Goal: Information Seeking & Learning: Find specific fact

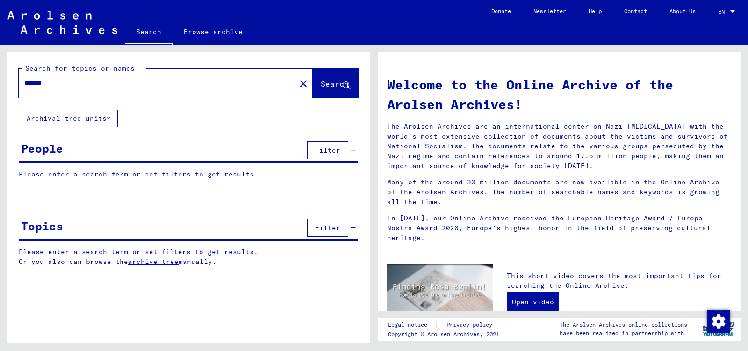
click at [92, 81] on input "******" at bounding box center [154, 83] width 260 height 10
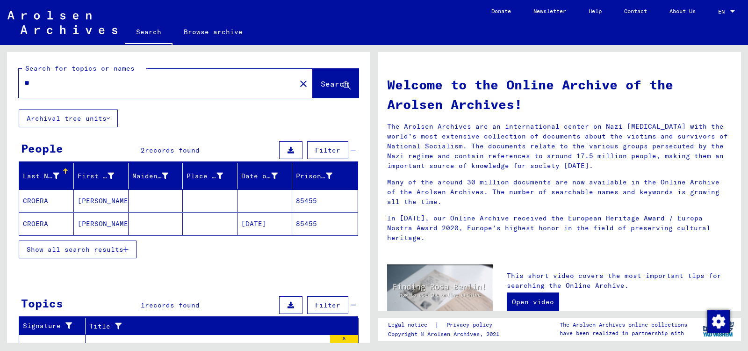
type input "*"
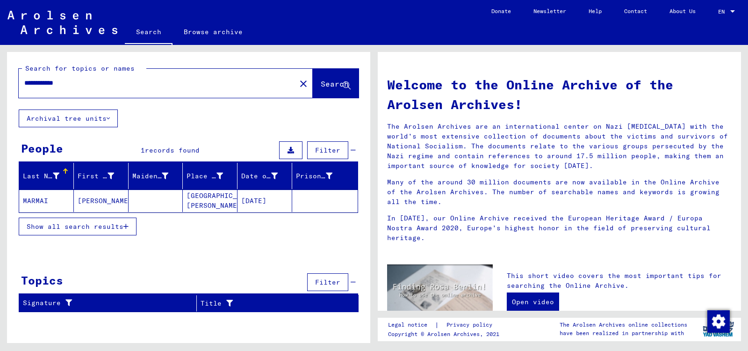
click at [209, 198] on mat-cell "[GEOGRAPHIC_DATA][PERSON_NAME]" at bounding box center [210, 200] width 55 height 22
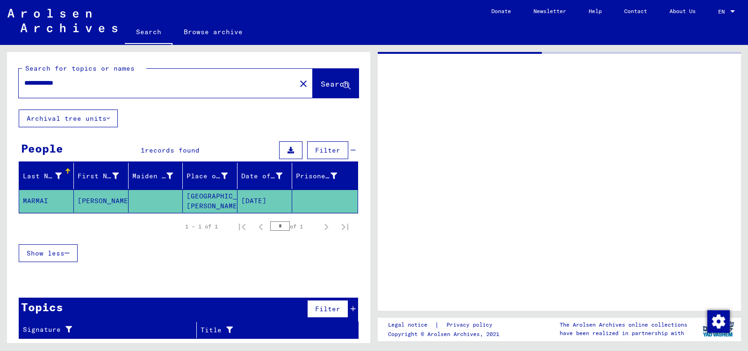
click at [209, 198] on mat-cell "[GEOGRAPHIC_DATA][PERSON_NAME]" at bounding box center [210, 200] width 55 height 23
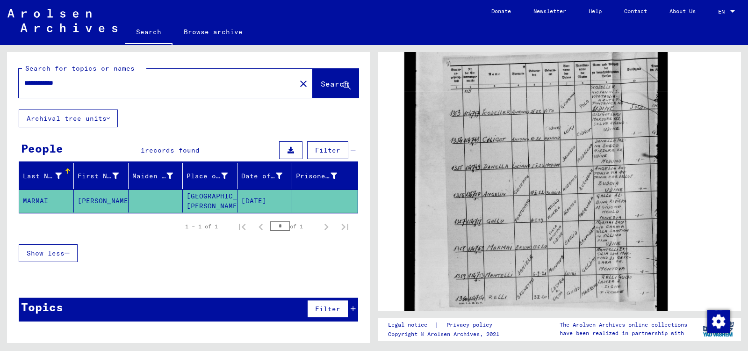
scroll to position [231, 0]
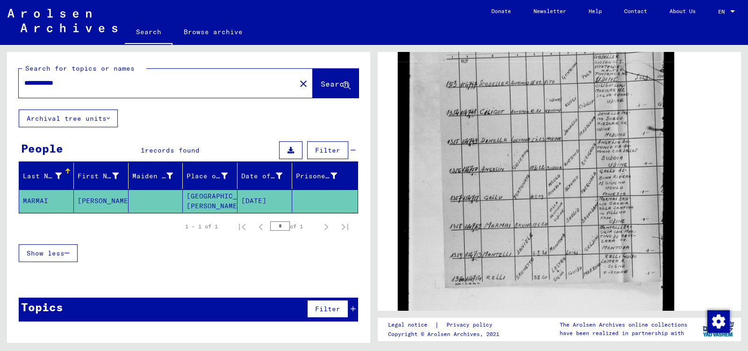
click at [420, 201] on img at bounding box center [536, 146] width 276 height 361
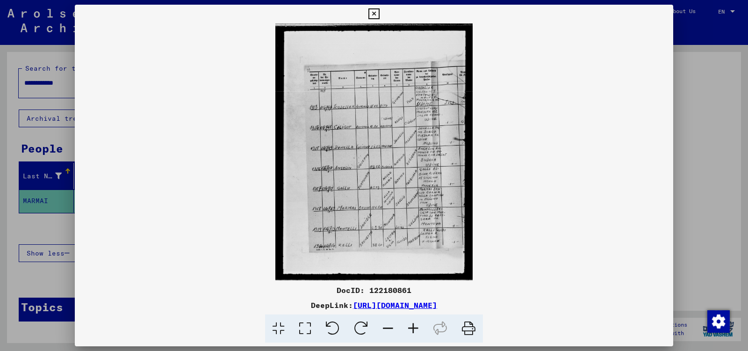
click at [49, 225] on div at bounding box center [374, 175] width 748 height 351
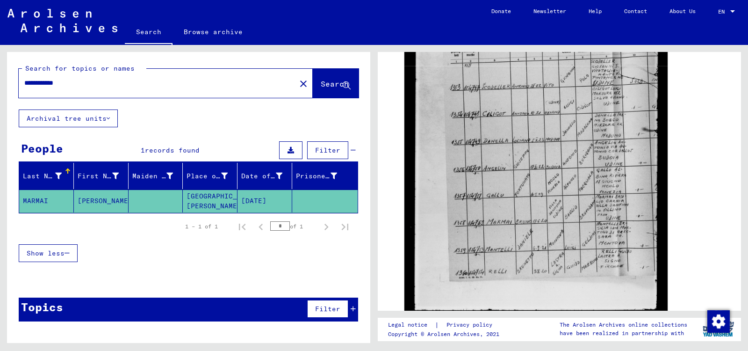
click at [354, 308] on icon at bounding box center [353, 308] width 5 height 7
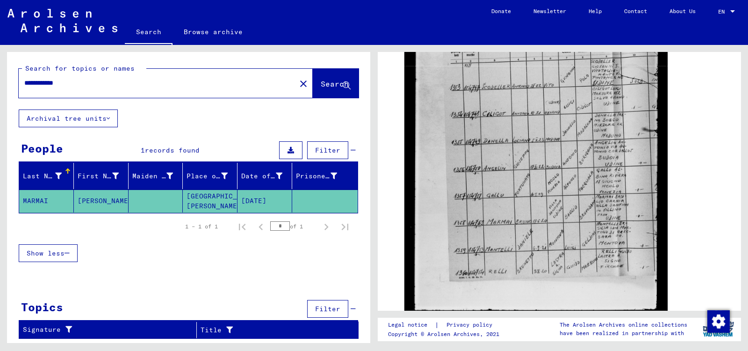
drag, startPoint x: 373, startPoint y: 123, endPoint x: 374, endPoint y: 165, distance: 41.6
click at [374, 165] on div "**********" at bounding box center [187, 194] width 374 height 298
click at [350, 130] on div "**********" at bounding box center [188, 199] width 363 height 294
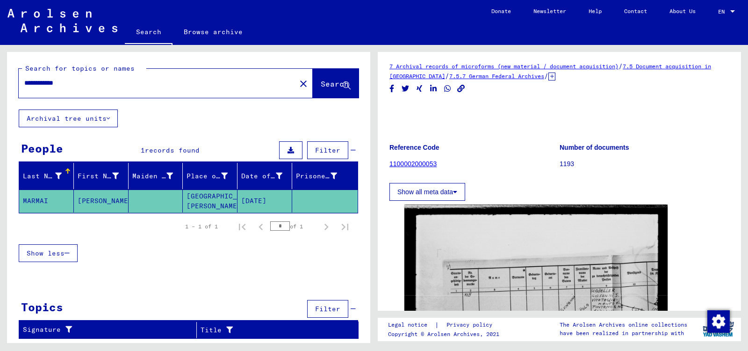
scroll to position [0, 0]
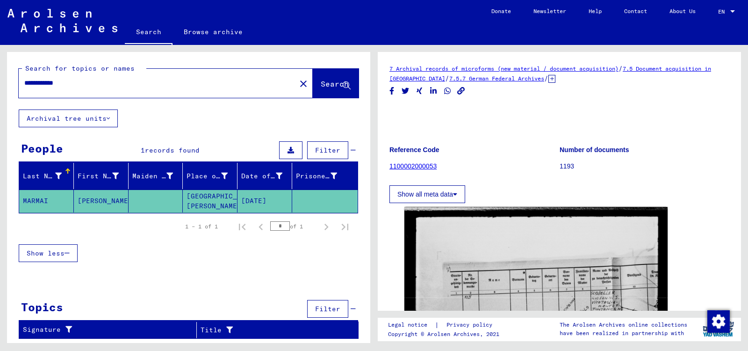
click at [719, 84] on div "7 Archival records of microforms (new material / document acquisition) / 7.5 Do…" at bounding box center [560, 335] width 340 height 543
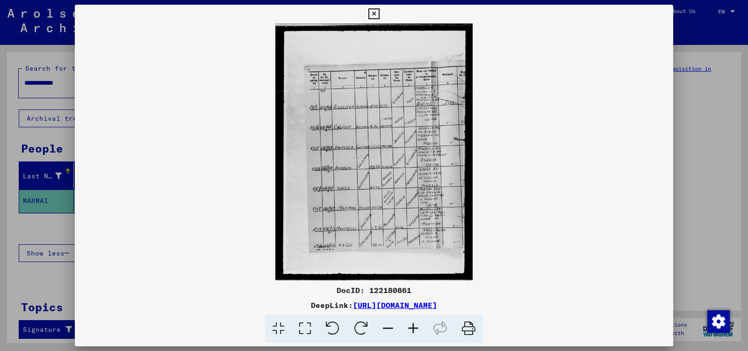
click at [45, 228] on div at bounding box center [374, 175] width 748 height 351
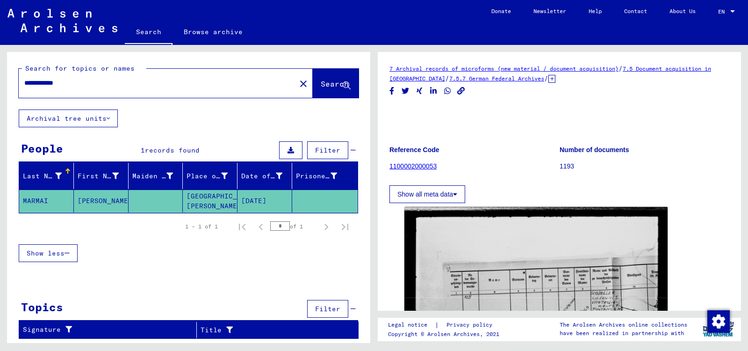
click at [163, 280] on div at bounding box center [188, 280] width 363 height 12
click at [86, 84] on input "**********" at bounding box center [157, 83] width 266 height 10
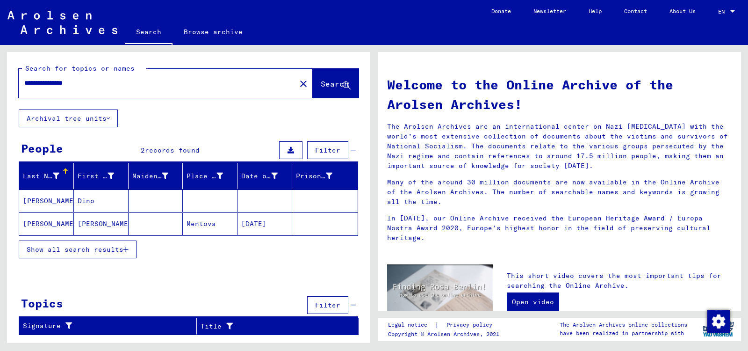
click at [257, 224] on mat-cell "[DATE]" at bounding box center [265, 223] width 55 height 22
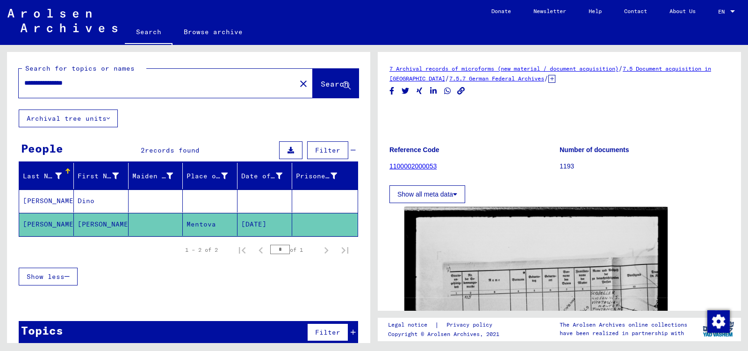
click at [499, 174] on figure "Reference Code 1100002000053" at bounding box center [475, 159] width 170 height 42
click at [99, 84] on input "**********" at bounding box center [157, 83] width 266 height 10
type input "*"
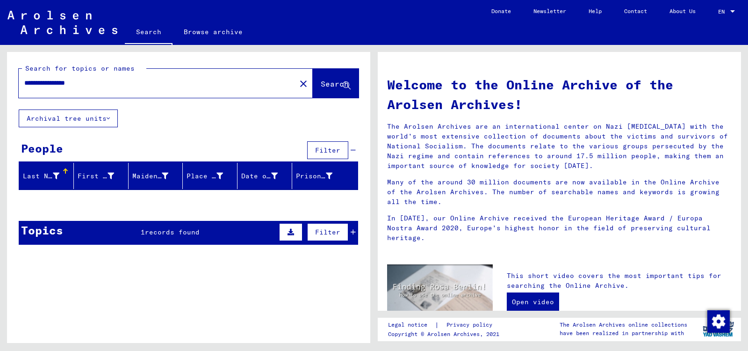
click at [354, 230] on icon at bounding box center [353, 232] width 5 height 7
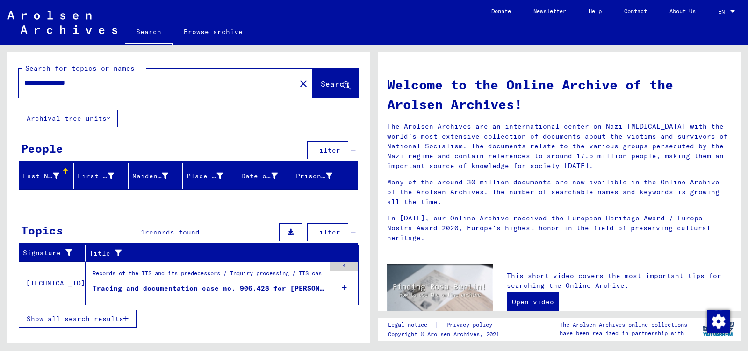
click at [287, 288] on div "Tracing and documentation case no. 906.428 for [PERSON_NAME] born [DEMOGRAPHIC_…" at bounding box center [209, 288] width 233 height 10
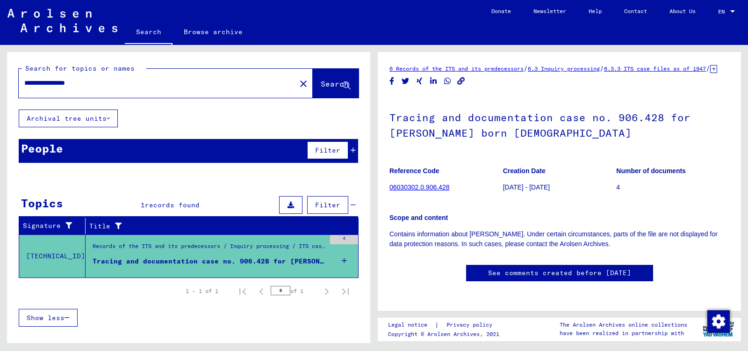
click at [287, 287] on input "*" at bounding box center [281, 290] width 20 height 9
click at [352, 147] on icon at bounding box center [353, 150] width 5 height 7
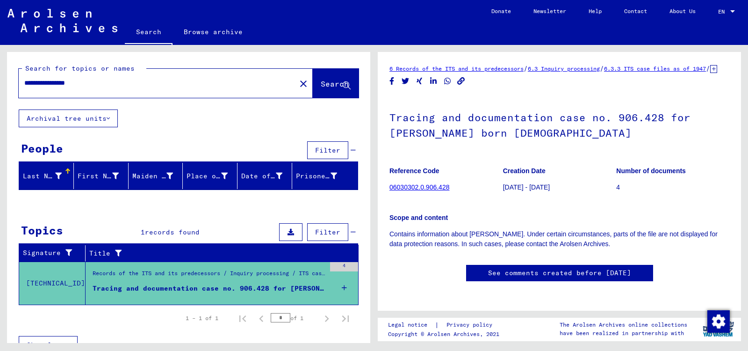
click at [92, 86] on input "**********" at bounding box center [157, 83] width 266 height 10
type input "********"
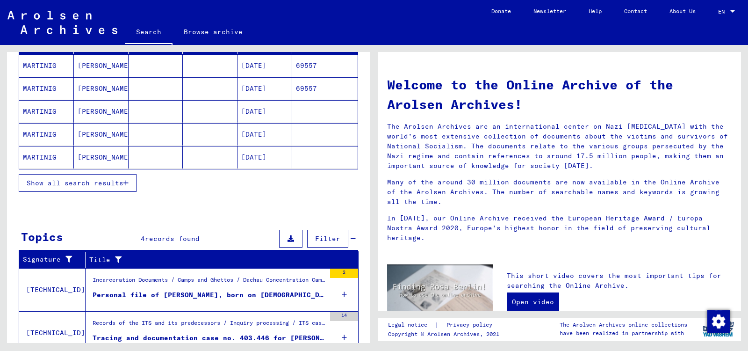
scroll to position [134, 0]
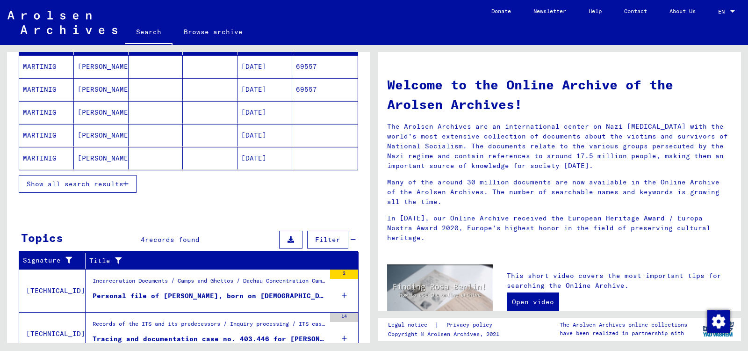
click at [125, 181] on icon "button" at bounding box center [125, 184] width 5 height 7
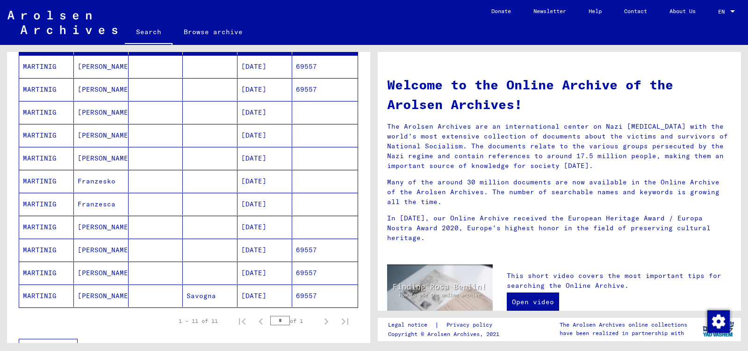
click at [150, 314] on div "1 – 11 of 11 * of 1" at bounding box center [188, 321] width 339 height 26
click at [143, 32] on link "Search" at bounding box center [149, 33] width 48 height 24
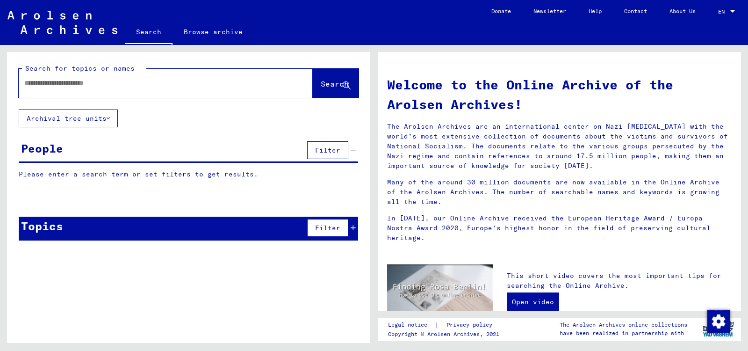
click at [118, 82] on input "text" at bounding box center [154, 83] width 260 height 10
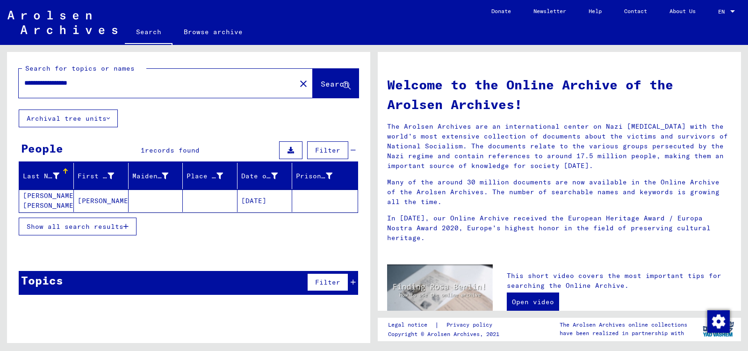
click at [250, 202] on mat-cell "[DATE]" at bounding box center [265, 200] width 55 height 22
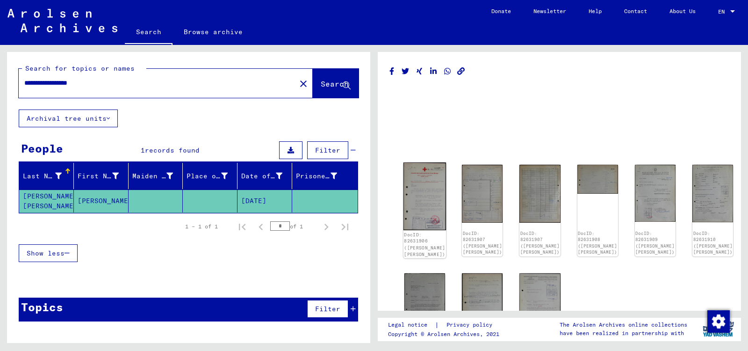
click at [426, 201] on img at bounding box center [425, 196] width 43 height 68
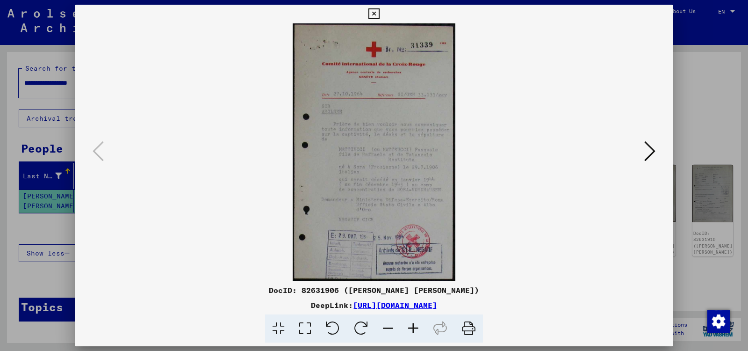
click at [426, 201] on img at bounding box center [374, 151] width 535 height 257
click at [650, 150] on icon at bounding box center [649, 151] width 11 height 22
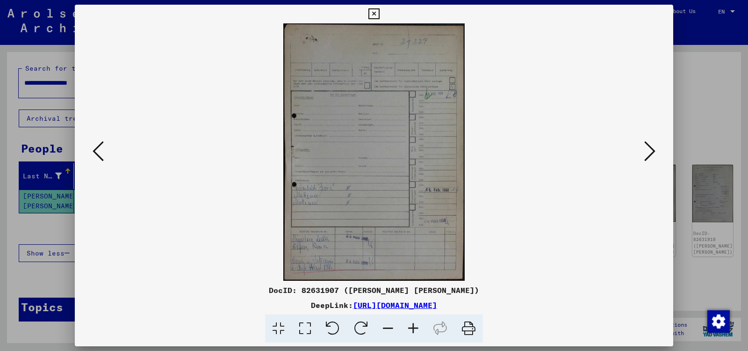
click at [650, 150] on icon at bounding box center [649, 151] width 11 height 22
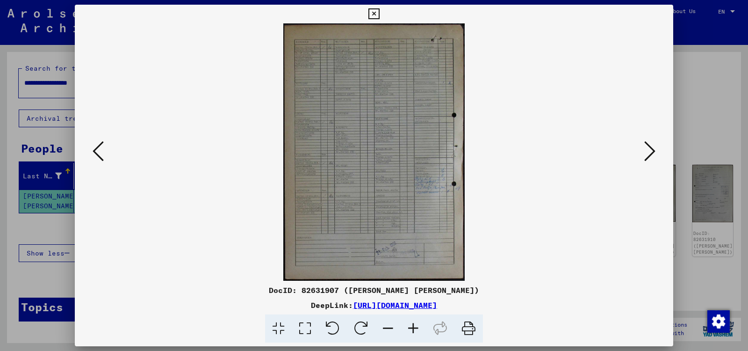
click at [650, 150] on icon at bounding box center [649, 151] width 11 height 22
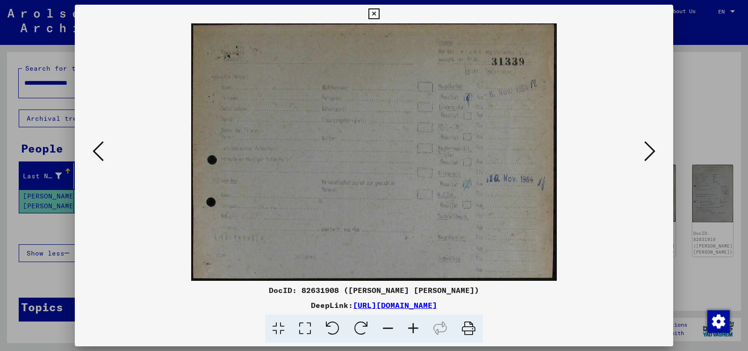
click at [650, 150] on icon at bounding box center [649, 151] width 11 height 22
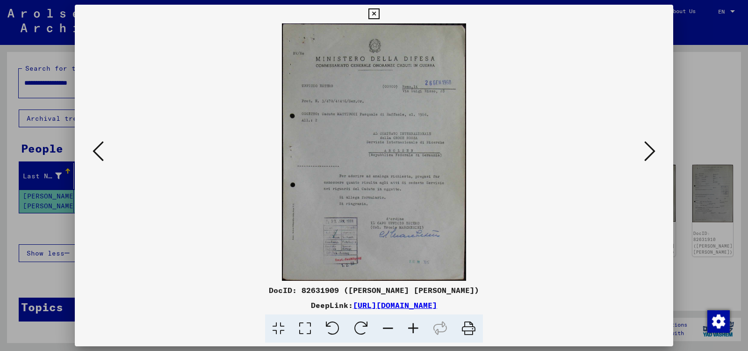
click at [650, 150] on icon at bounding box center [649, 151] width 11 height 22
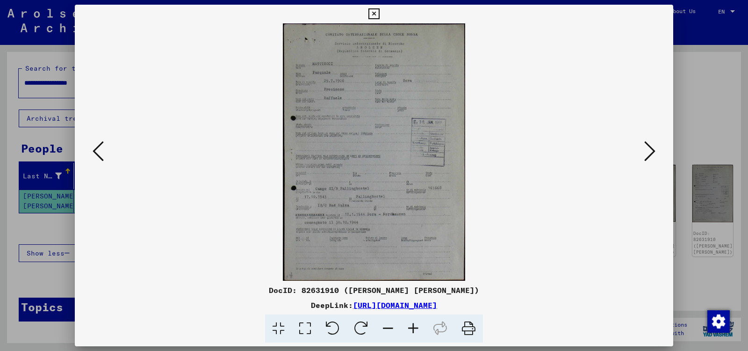
click at [650, 150] on icon at bounding box center [649, 151] width 11 height 22
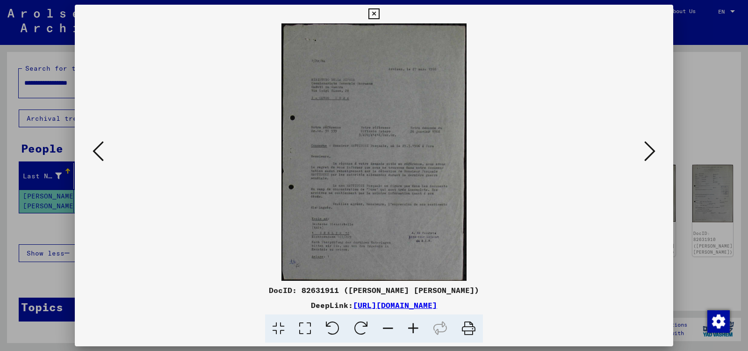
click at [413, 327] on icon at bounding box center [413, 328] width 25 height 29
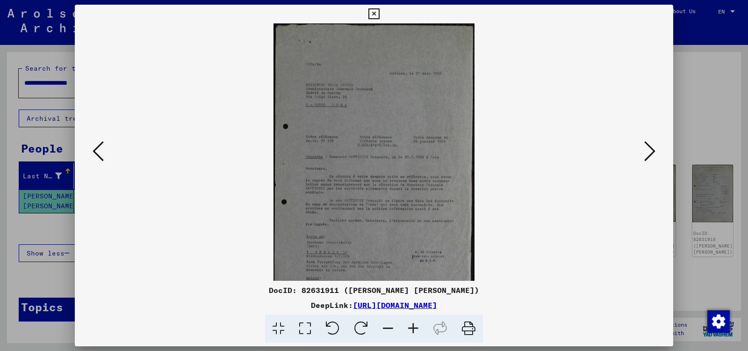
click at [413, 327] on icon at bounding box center [413, 328] width 25 height 29
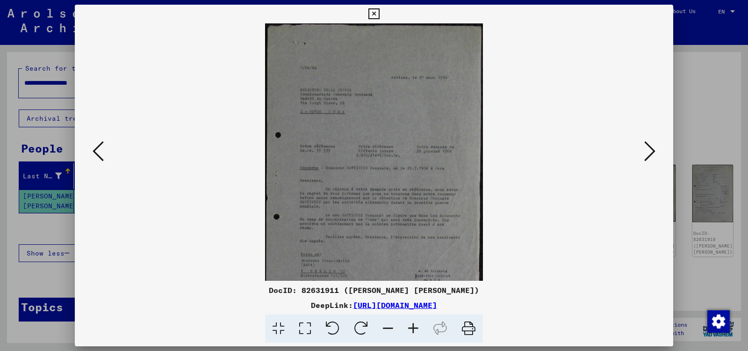
click at [413, 327] on icon at bounding box center [413, 328] width 25 height 29
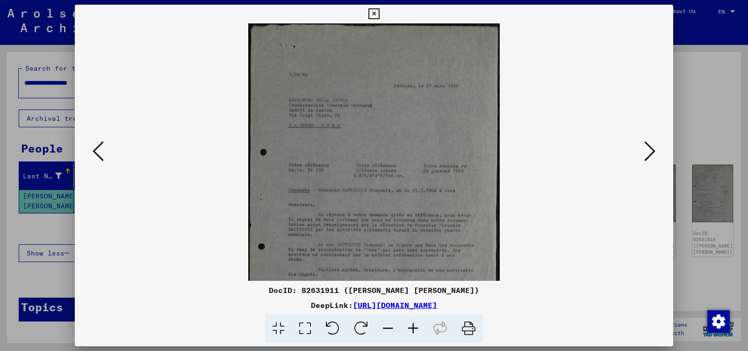
click at [413, 327] on icon at bounding box center [413, 328] width 25 height 29
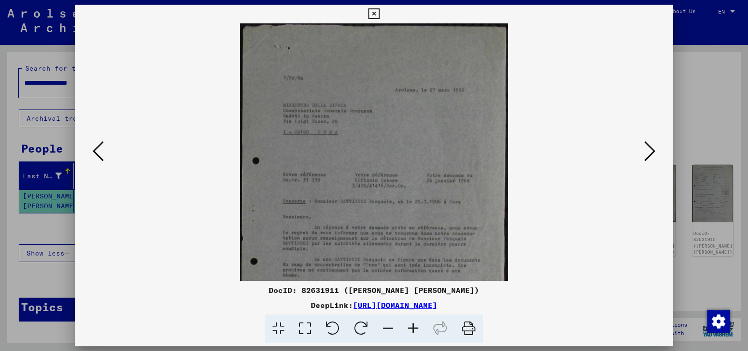
click at [651, 149] on icon at bounding box center [649, 151] width 11 height 22
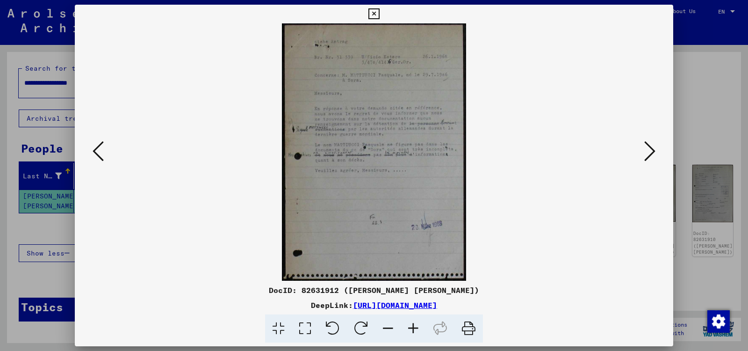
click at [51, 225] on div at bounding box center [374, 175] width 748 height 351
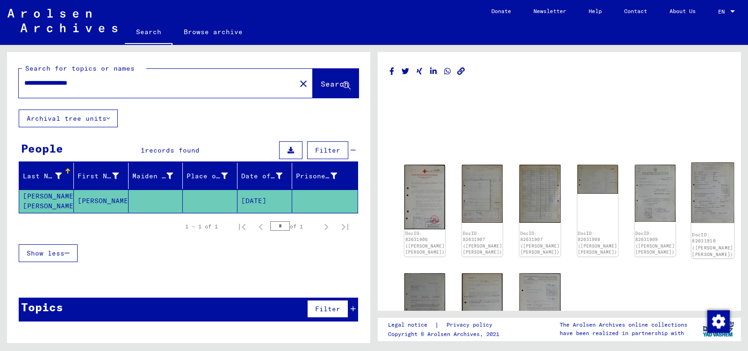
click at [698, 192] on img at bounding box center [713, 192] width 43 height 60
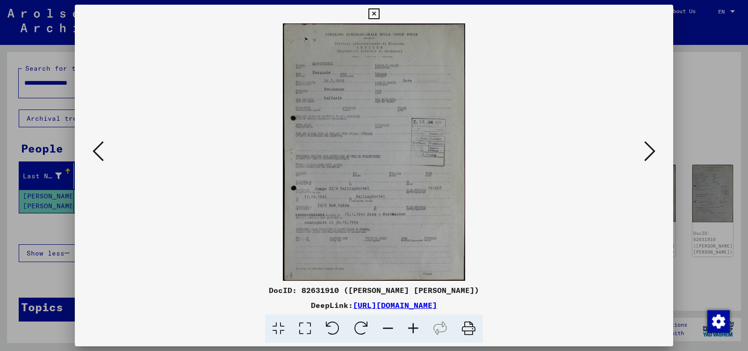
drag, startPoint x: 268, startPoint y: 289, endPoint x: 339, endPoint y: 289, distance: 70.1
click at [339, 289] on div "DocID: 82631910 ([PERSON_NAME] [PERSON_NAME])" at bounding box center [374, 289] width 599 height 11
copy div "DocID: 82631910"
click at [413, 326] on icon at bounding box center [413, 328] width 25 height 29
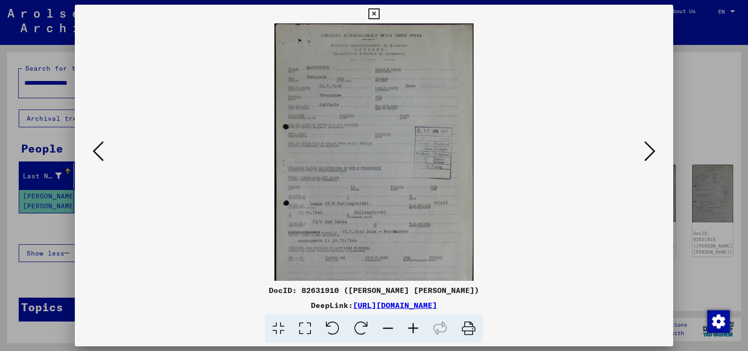
click at [413, 326] on icon at bounding box center [413, 328] width 25 height 29
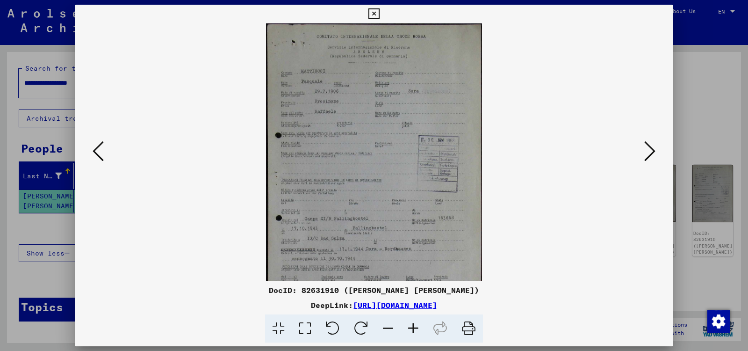
click at [413, 326] on icon at bounding box center [413, 328] width 25 height 29
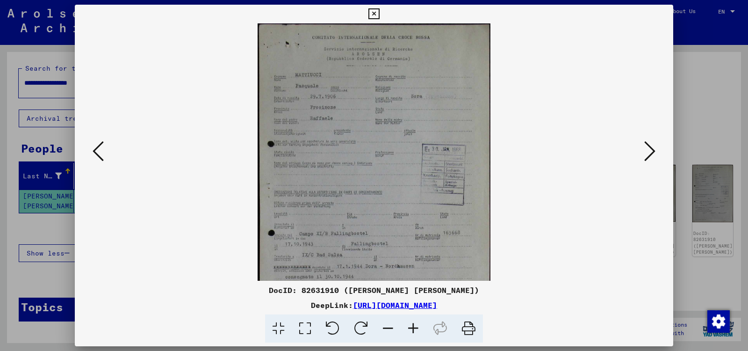
click at [413, 326] on icon at bounding box center [413, 328] width 25 height 29
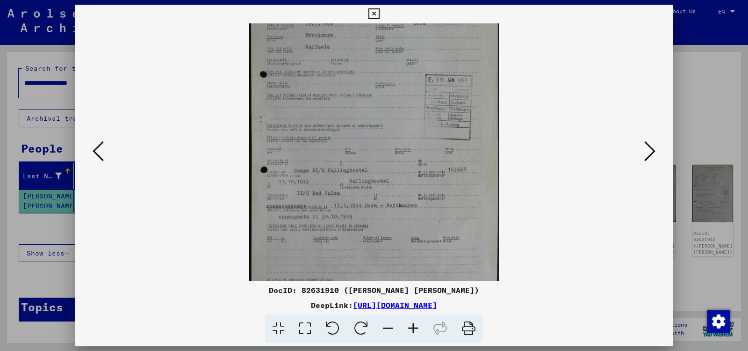
scroll to position [94, 0]
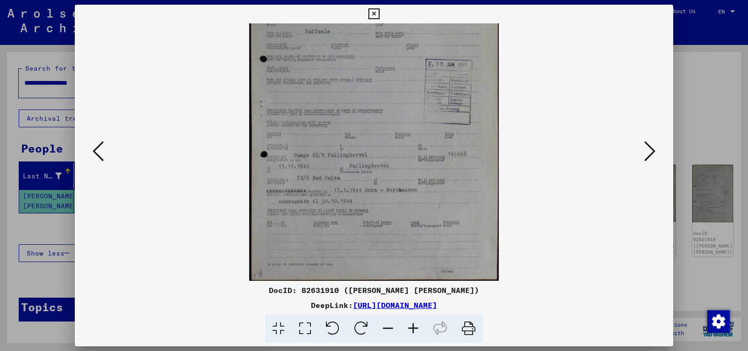
drag, startPoint x: 485, startPoint y: 231, endPoint x: 474, endPoint y: 122, distance: 109.6
click at [474, 122] on img at bounding box center [373, 105] width 249 height 351
click at [650, 152] on icon at bounding box center [649, 151] width 11 height 22
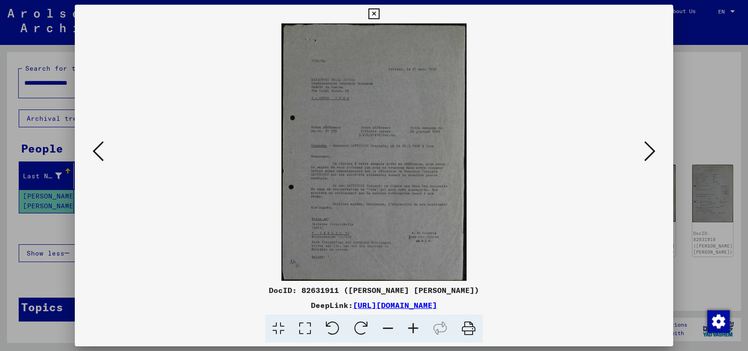
scroll to position [0, 0]
click at [650, 152] on icon at bounding box center [649, 151] width 11 height 22
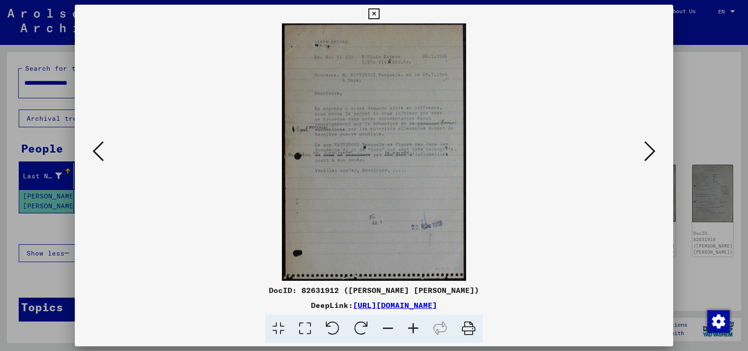
click at [650, 152] on icon at bounding box center [649, 151] width 11 height 22
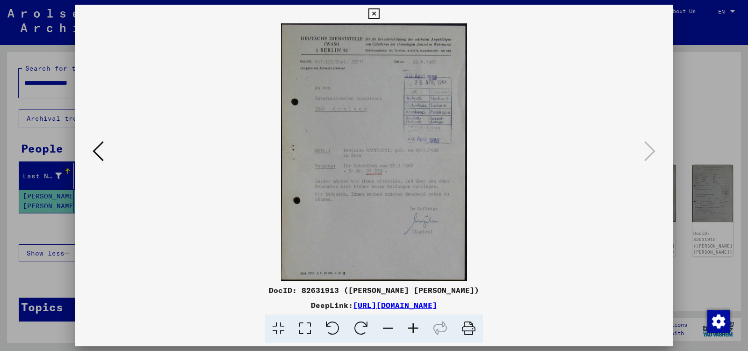
click at [696, 100] on div at bounding box center [374, 175] width 748 height 351
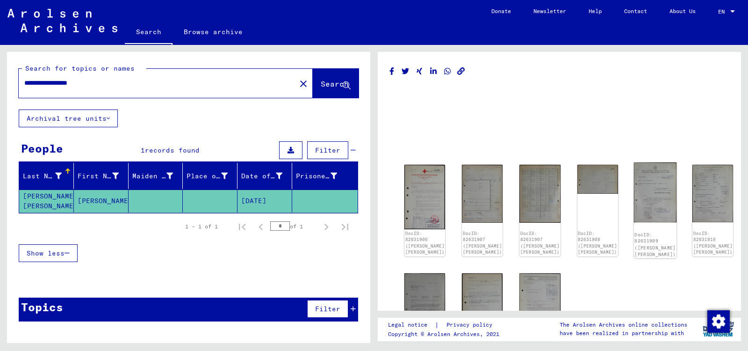
click at [643, 191] on img at bounding box center [655, 192] width 43 height 60
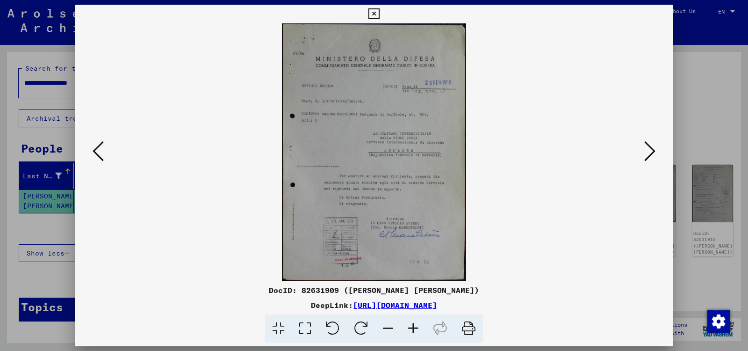
click at [706, 97] on div at bounding box center [374, 175] width 748 height 351
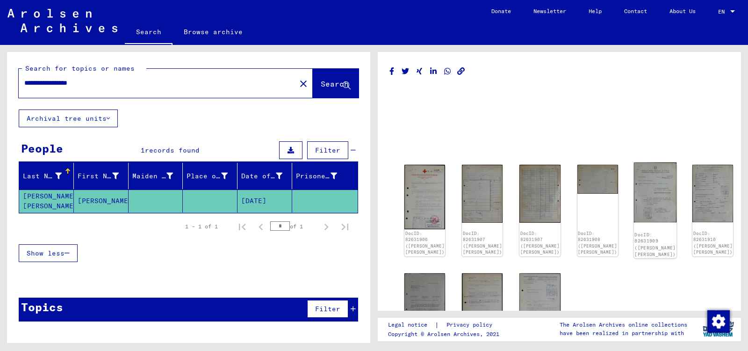
click at [639, 194] on img at bounding box center [655, 192] width 43 height 60
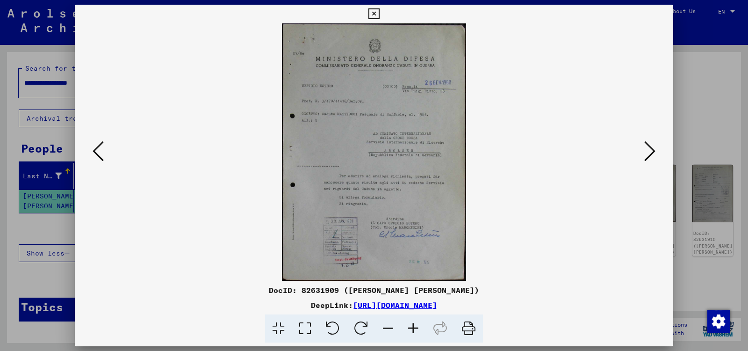
click at [649, 151] on icon at bounding box center [649, 151] width 11 height 22
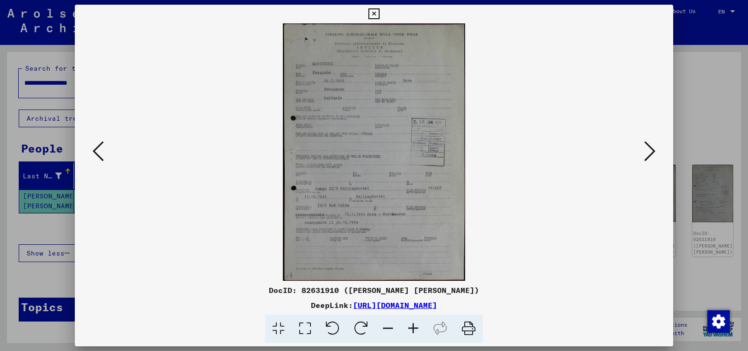
drag, startPoint x: 268, startPoint y: 289, endPoint x: 341, endPoint y: 289, distance: 72.9
click at [341, 289] on div "DocID: 82631910 ([PERSON_NAME] [PERSON_NAME])" at bounding box center [374, 289] width 599 height 11
copy div "DocID: 82631910"
click at [705, 93] on div at bounding box center [374, 175] width 748 height 351
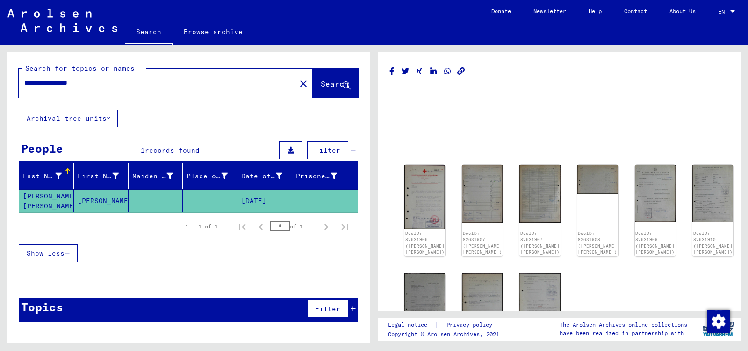
click at [104, 85] on input "**********" at bounding box center [157, 83] width 266 height 10
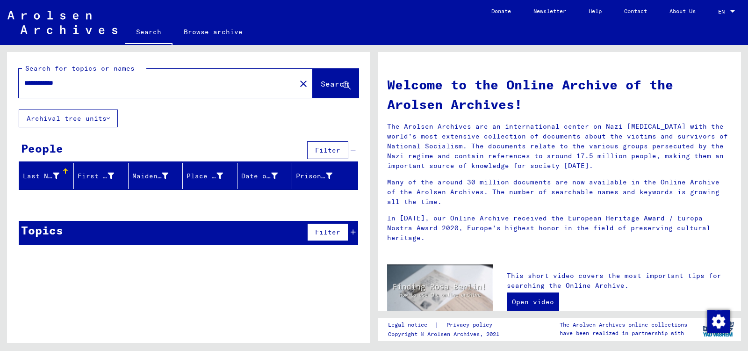
click at [353, 229] on icon at bounding box center [353, 232] width 5 height 7
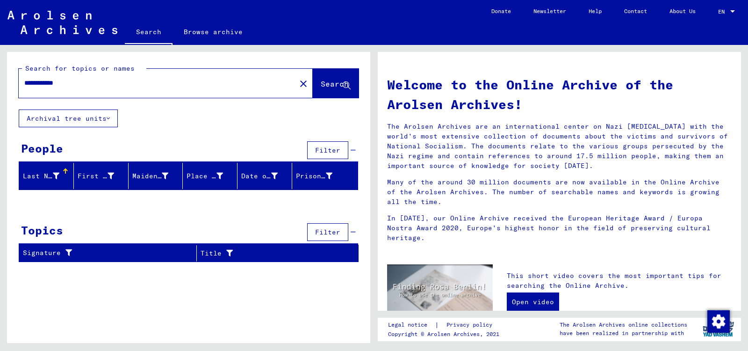
click at [40, 83] on input "**********" at bounding box center [154, 83] width 260 height 10
click at [79, 82] on input "**********" at bounding box center [154, 83] width 260 height 10
type input "*******"
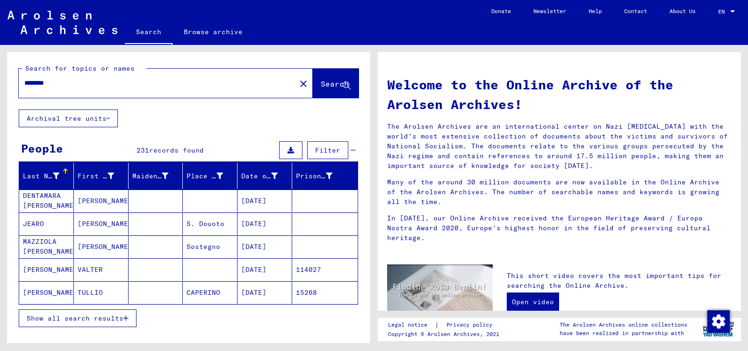
click at [127, 316] on icon "button" at bounding box center [125, 318] width 5 height 7
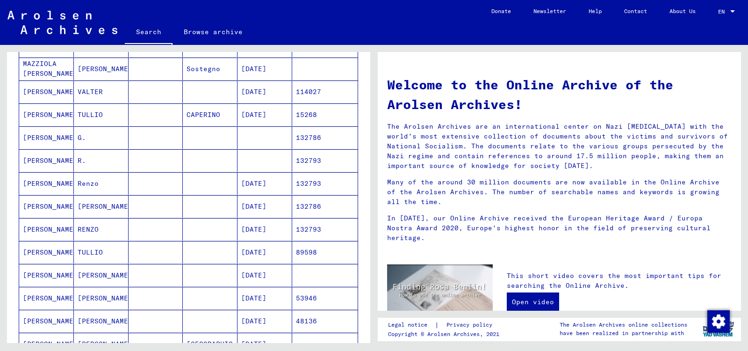
scroll to position [180, 0]
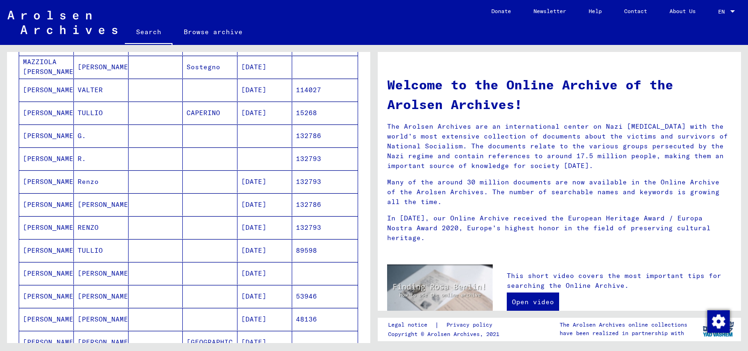
click at [311, 157] on mat-cell "132793" at bounding box center [324, 158] width 65 height 22
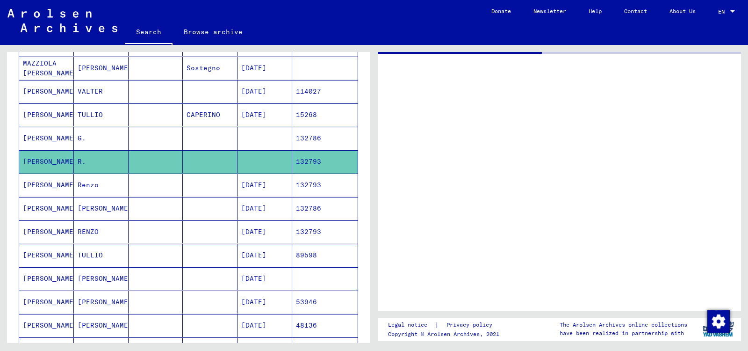
scroll to position [180, 0]
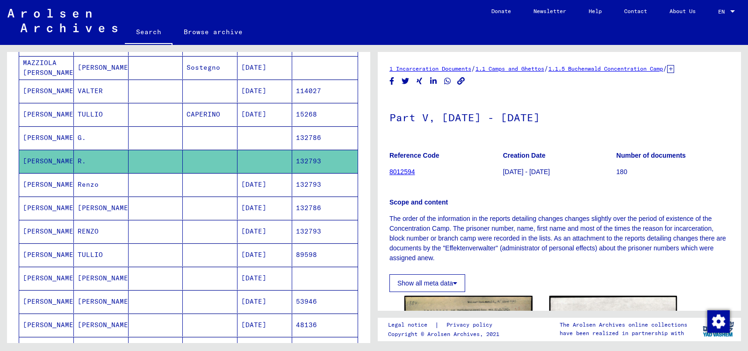
click at [506, 267] on div "Reference Code 8012594 Creation Date [DATE] - [DATE] Number of documents 180 Sc…" at bounding box center [560, 218] width 340 height 148
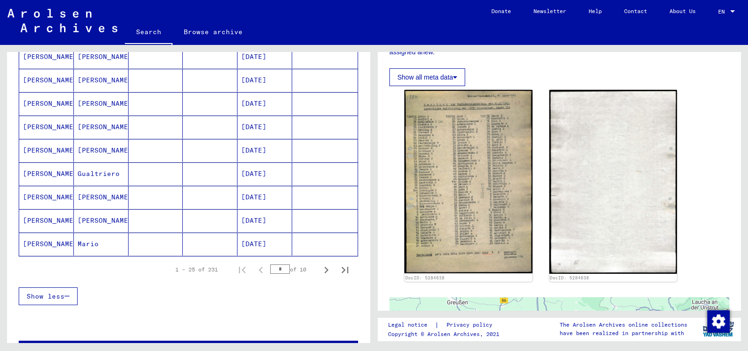
scroll to position [519, 0]
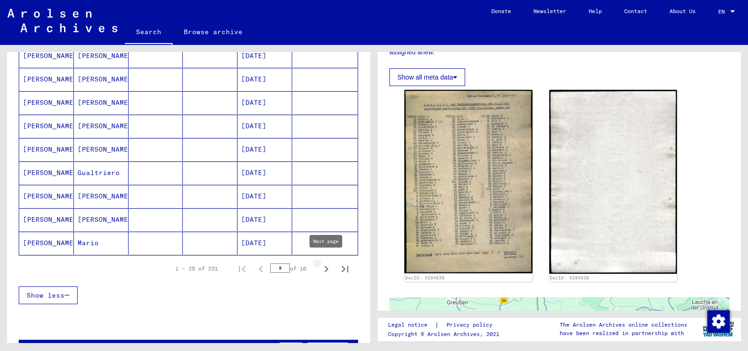
click at [327, 266] on icon "Next page" at bounding box center [327, 269] width 4 height 7
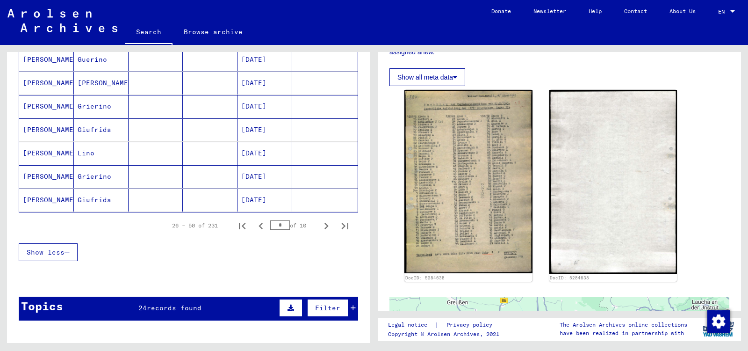
scroll to position [510, 0]
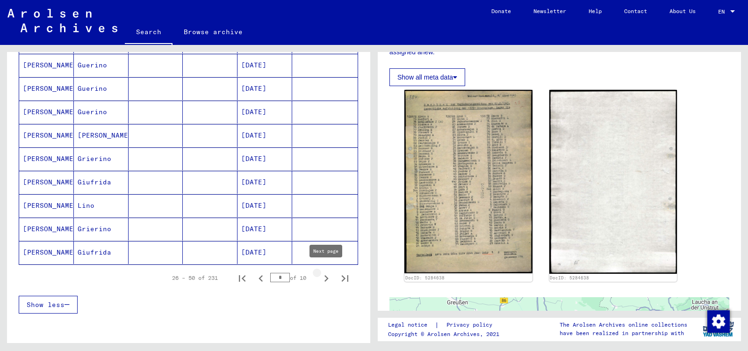
click at [326, 273] on icon "Next page" at bounding box center [326, 278] width 13 height 13
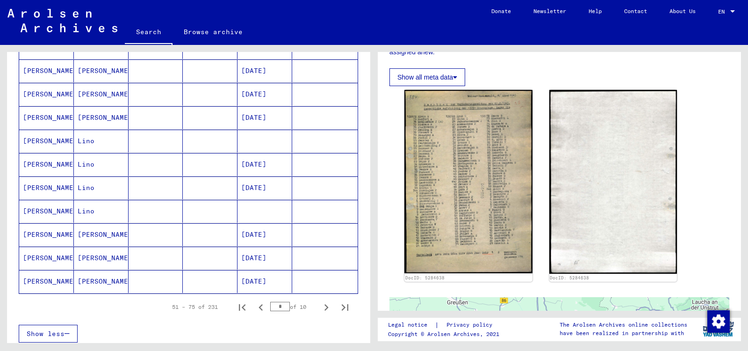
scroll to position [519, 0]
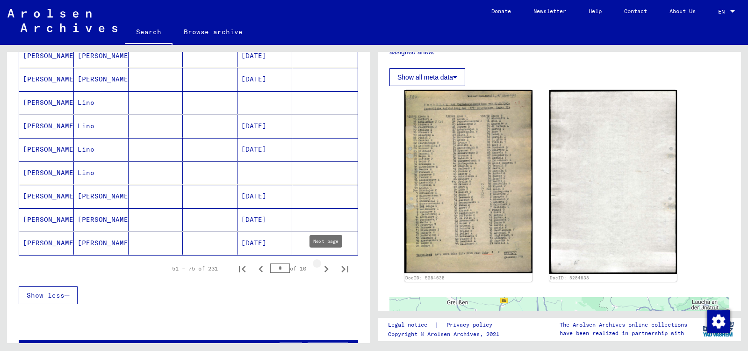
click at [326, 266] on icon "Next page" at bounding box center [327, 269] width 4 height 7
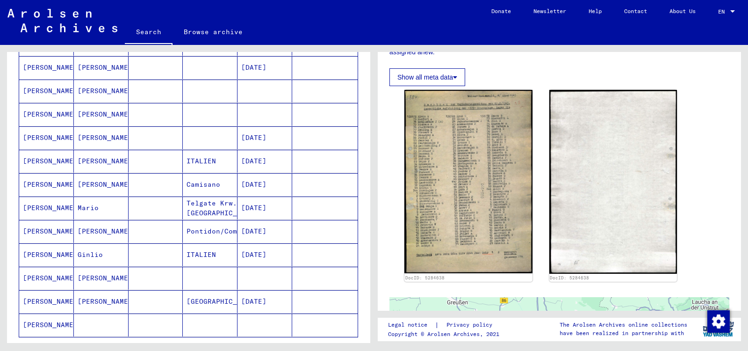
scroll to position [511, 0]
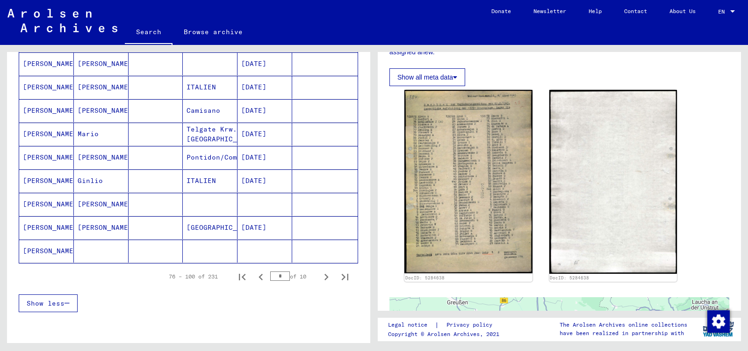
click at [273, 244] on mat-cell at bounding box center [265, 250] width 55 height 23
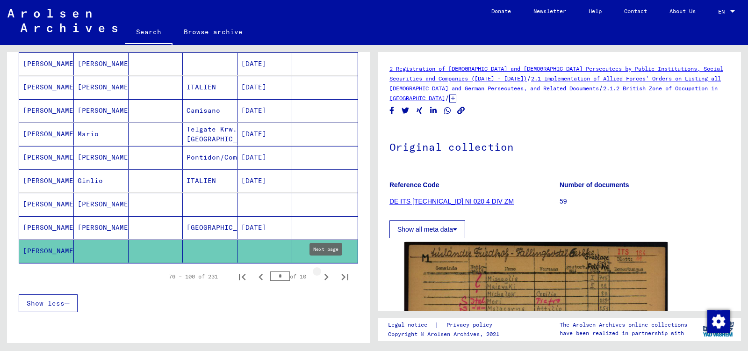
click at [322, 272] on icon "Next page" at bounding box center [326, 276] width 13 height 13
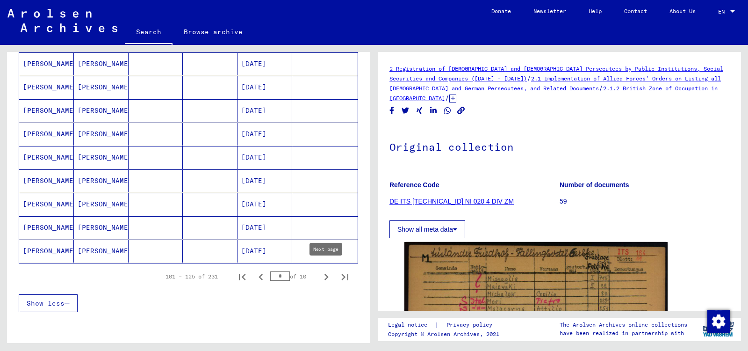
click at [325, 271] on icon "Next page" at bounding box center [326, 276] width 13 height 13
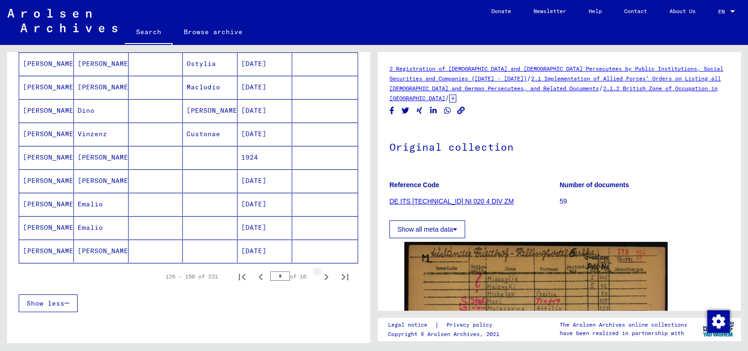
click at [325, 271] on icon "Next page" at bounding box center [326, 276] width 13 height 13
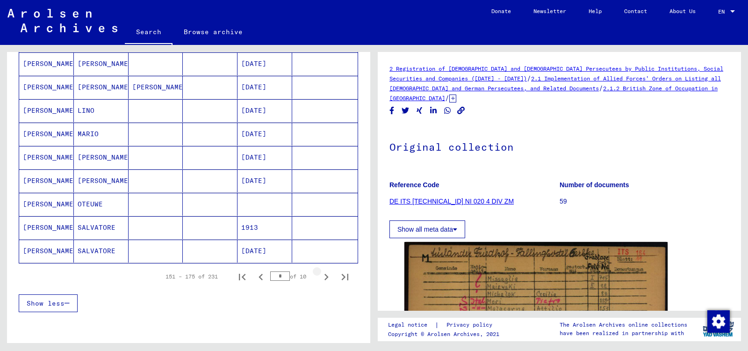
click at [325, 271] on icon "Next page" at bounding box center [326, 276] width 13 height 13
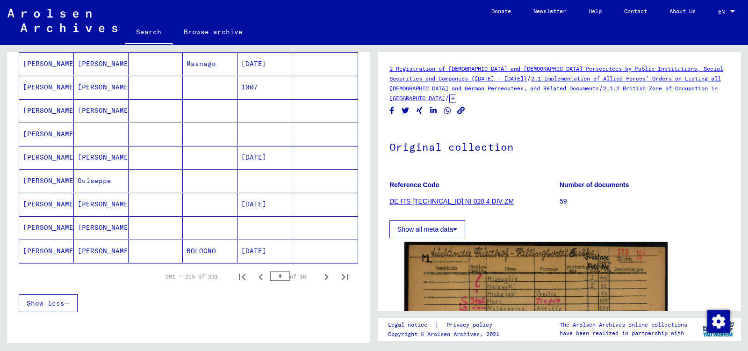
click at [325, 271] on icon "Next page" at bounding box center [326, 276] width 13 height 13
type input "**"
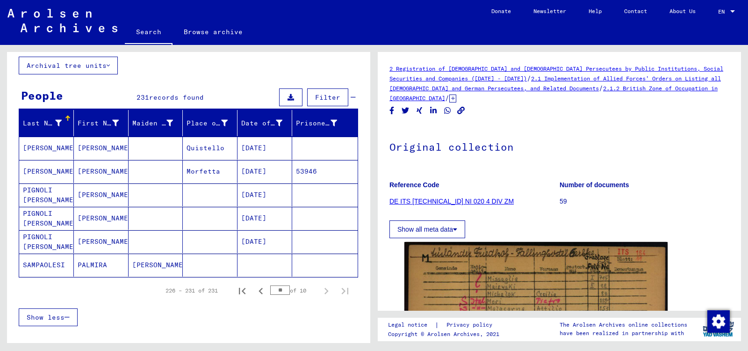
scroll to position [49, 0]
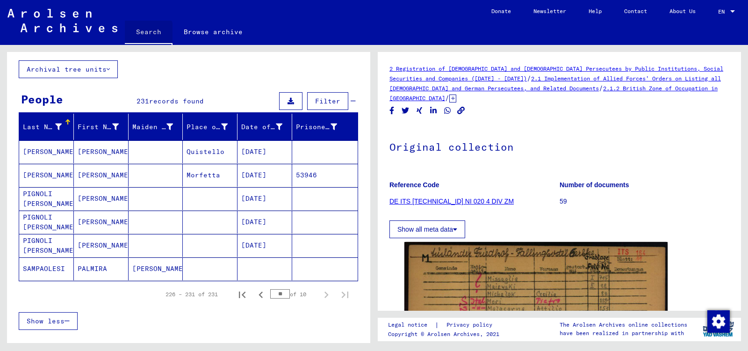
click at [145, 34] on link "Search" at bounding box center [149, 33] width 48 height 24
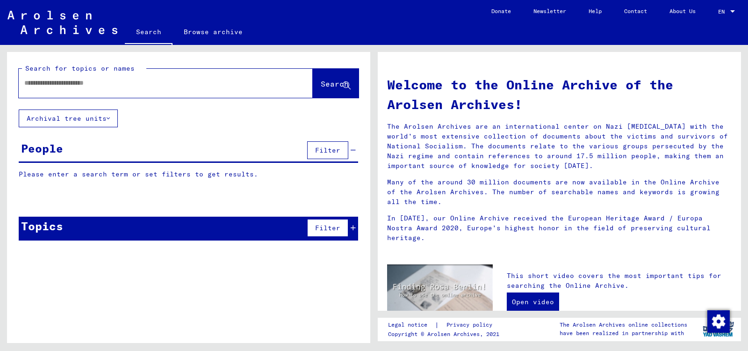
click at [125, 85] on input "text" at bounding box center [154, 83] width 260 height 10
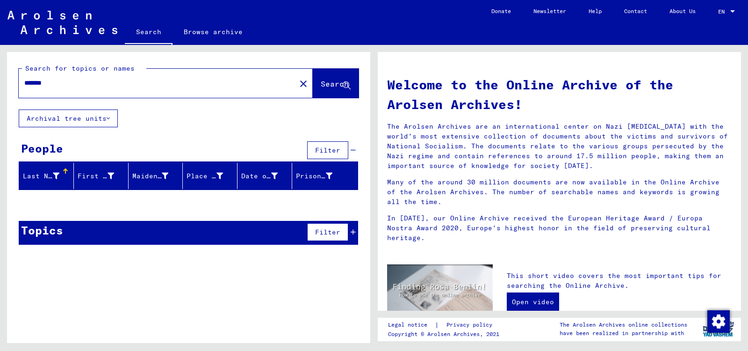
type input "******"
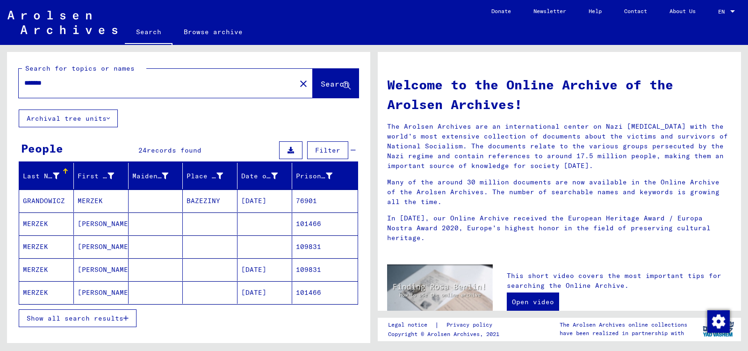
click at [126, 315] on icon "button" at bounding box center [125, 318] width 5 height 7
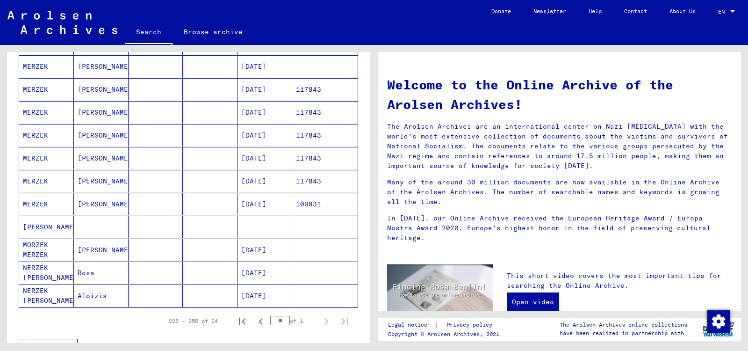
scroll to position [424, 0]
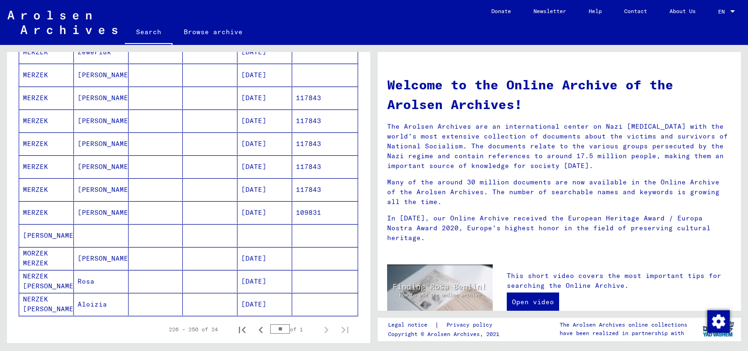
click at [213, 232] on mat-cell at bounding box center [210, 235] width 55 height 22
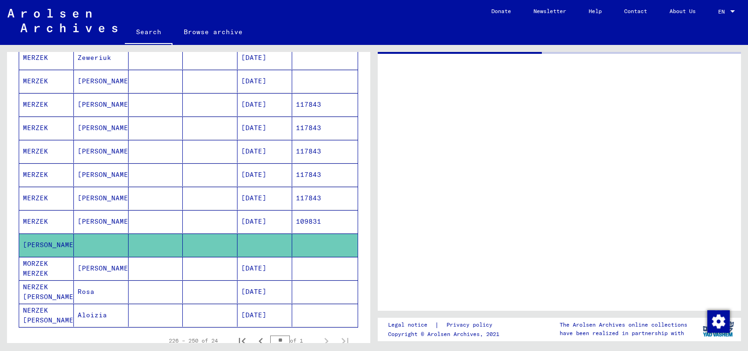
scroll to position [429, 0]
